Goal: Share content: Share content

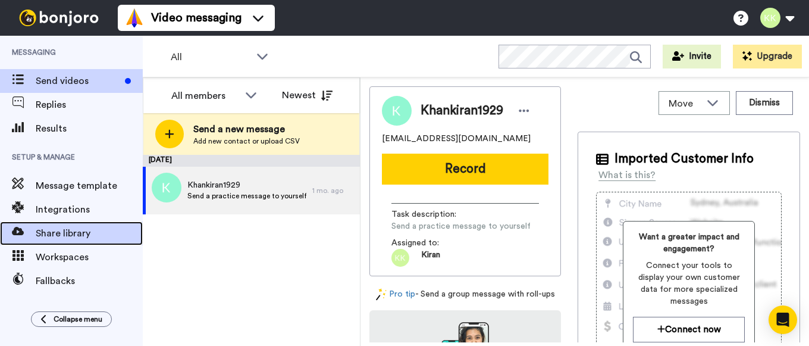
click at [113, 232] on span "Share library" at bounding box center [89, 233] width 107 height 14
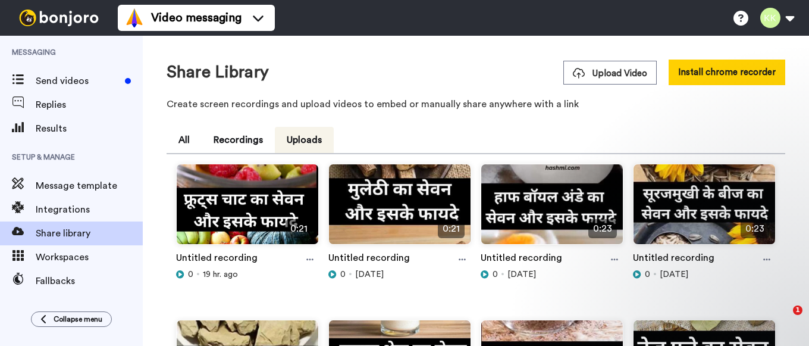
click at [618, 73] on span "Upload Video" at bounding box center [610, 73] width 74 height 12
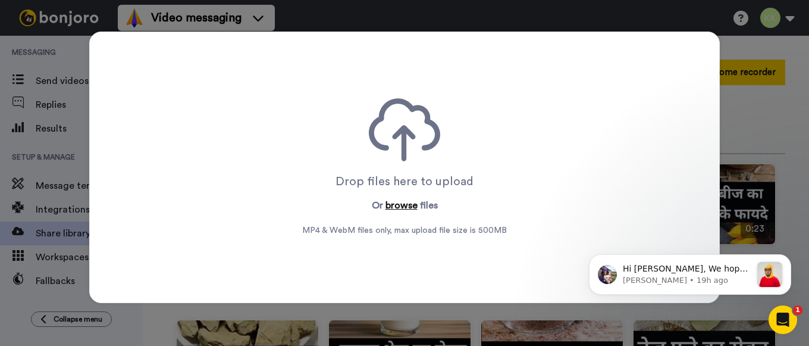
click at [405, 208] on button "browse" at bounding box center [402, 205] width 32 height 14
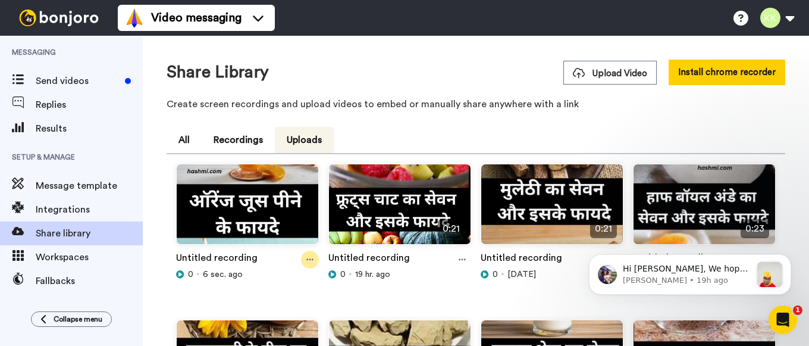
click at [306, 258] on icon at bounding box center [309, 259] width 7 height 8
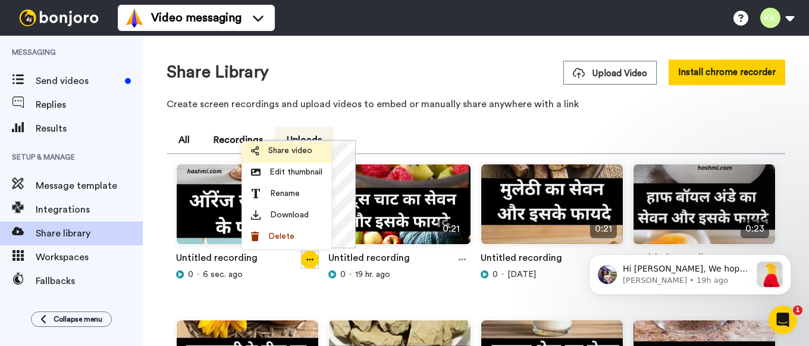
click at [290, 148] on span "Share video" at bounding box center [290, 151] width 44 height 12
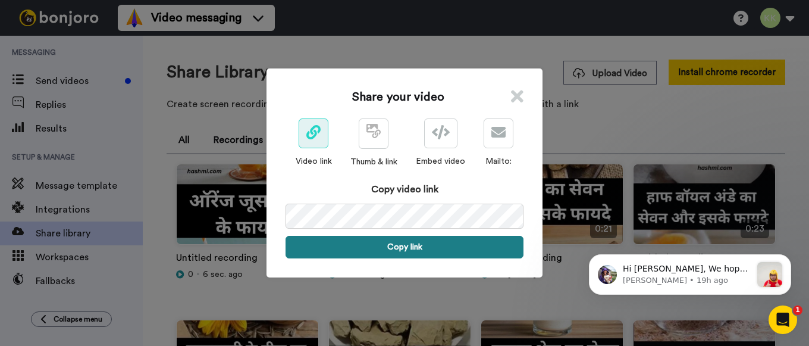
click at [424, 243] on button "Copy link" at bounding box center [405, 247] width 238 height 23
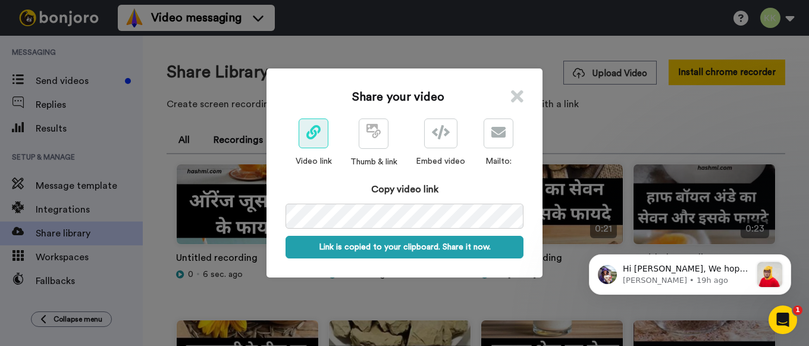
scroll to position [0, 54]
